Goal: Transaction & Acquisition: Purchase product/service

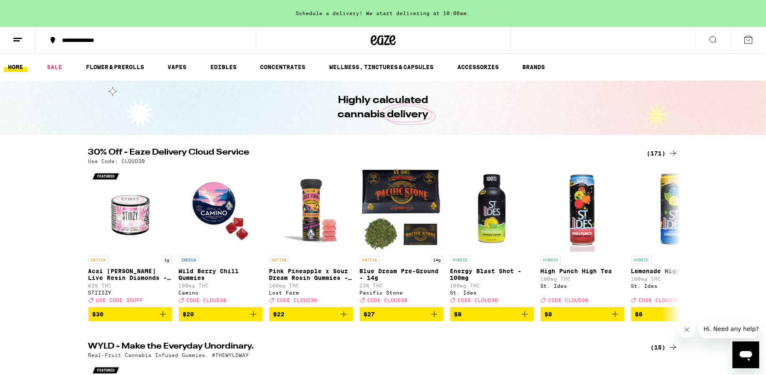
click at [662, 152] on div "(171)" at bounding box center [662, 153] width 31 height 10
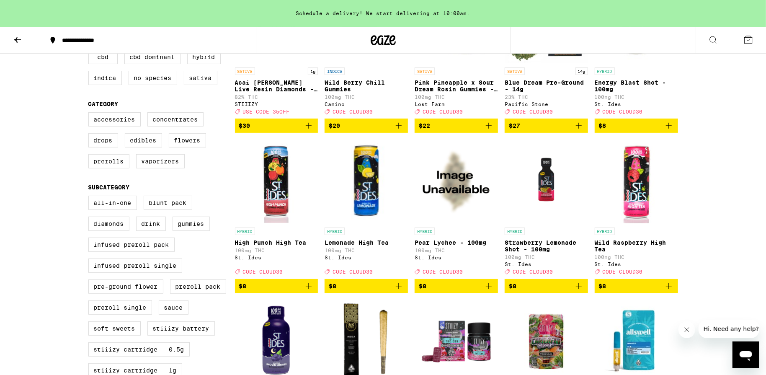
scroll to position [170, 0]
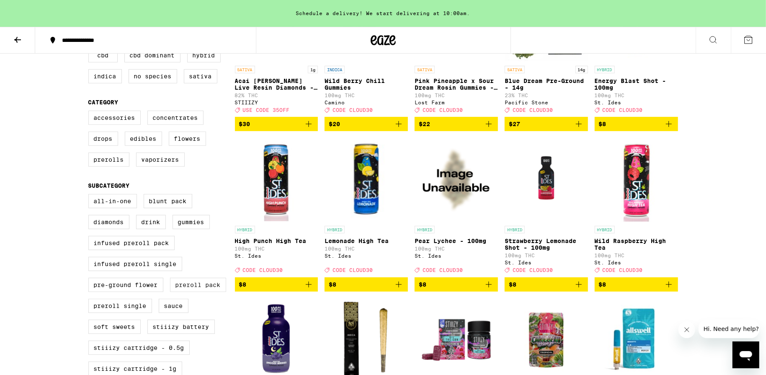
click at [198, 292] on label "Preroll Pack" at bounding box center [198, 285] width 56 height 14
click at [90, 196] on input "Preroll Pack" at bounding box center [90, 195] width 0 height 0
checkbox input "true"
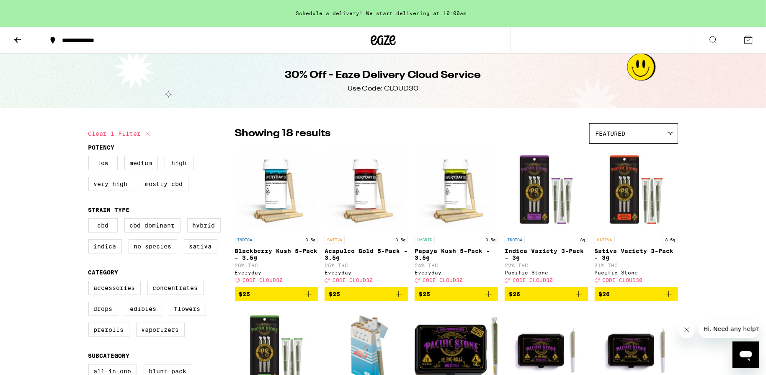
click at [178, 163] on label "High" at bounding box center [179, 163] width 29 height 14
click at [90, 157] on input "High" at bounding box center [90, 157] width 0 height 0
checkbox input "true"
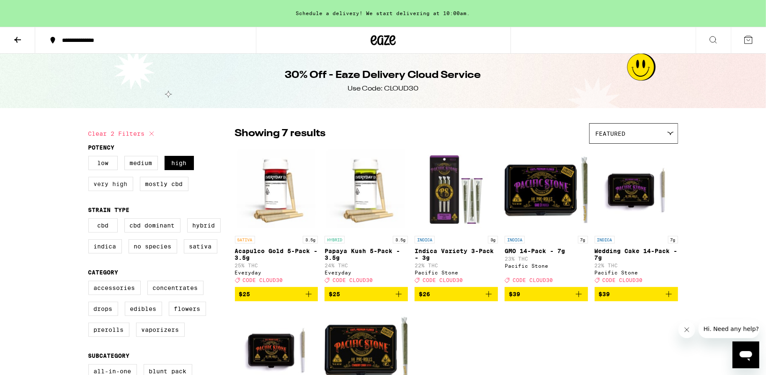
click at [118, 185] on label "Very High" at bounding box center [110, 184] width 45 height 14
click at [90, 157] on input "Very High" at bounding box center [90, 157] width 0 height 0
checkbox input "true"
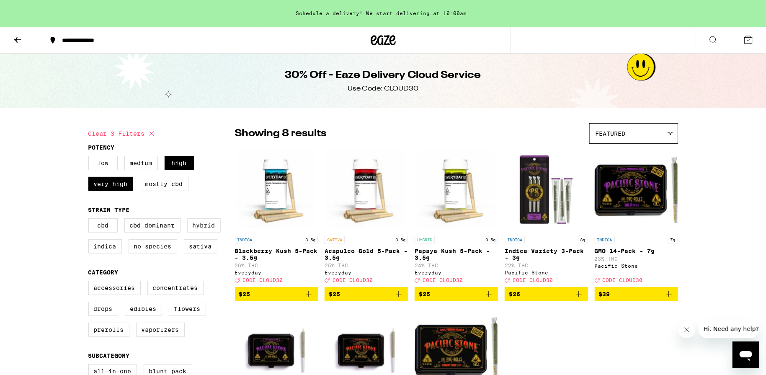
click at [208, 229] on label "Hybrid" at bounding box center [203, 225] width 33 height 14
click at [90, 220] on input "Hybrid" at bounding box center [90, 219] width 0 height 0
checkbox input "true"
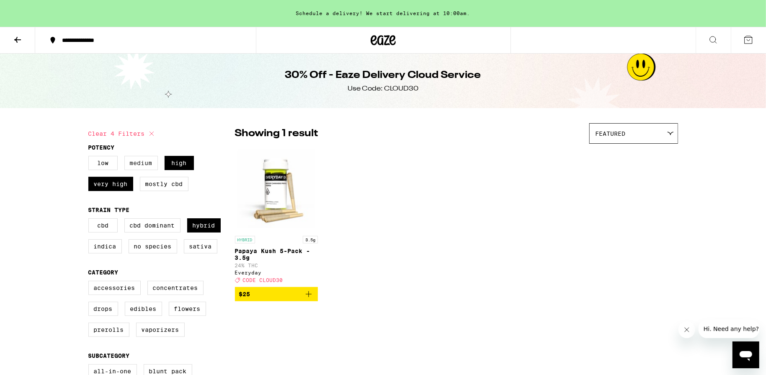
click at [142, 163] on label "Medium" at bounding box center [140, 163] width 33 height 14
click at [90, 157] on input "Medium" at bounding box center [90, 157] width 0 height 0
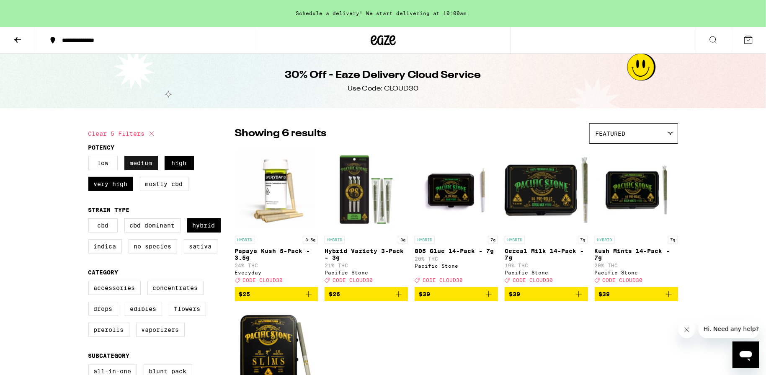
click at [142, 163] on label "Medium" at bounding box center [140, 163] width 33 height 14
click at [90, 157] on input "Medium" at bounding box center [90, 157] width 0 height 0
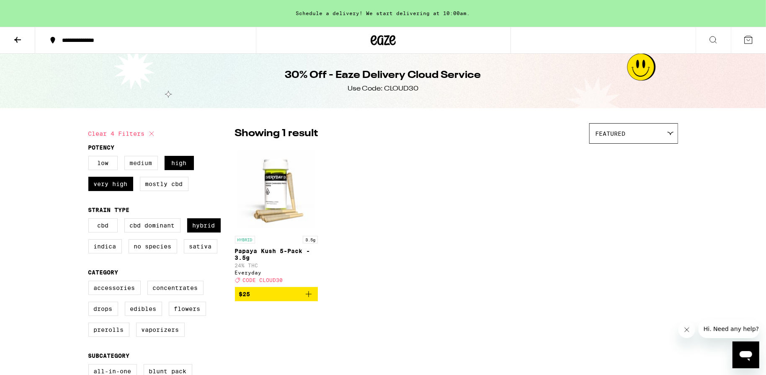
click at [142, 163] on label "Medium" at bounding box center [140, 163] width 33 height 14
click at [90, 157] on input "Medium" at bounding box center [90, 157] width 0 height 0
checkbox input "true"
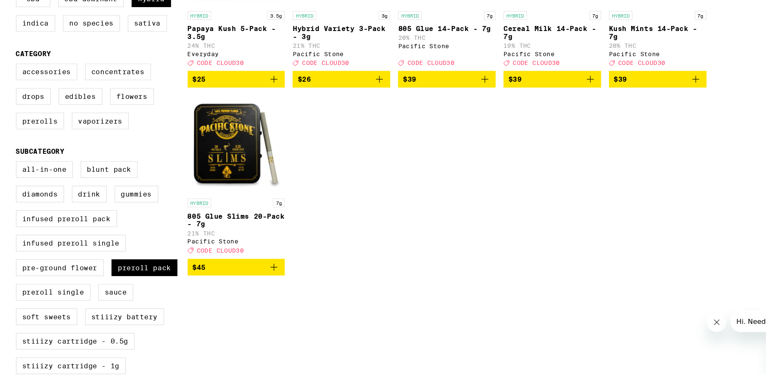
scroll to position [175, 0]
